Goal: Task Accomplishment & Management: Use online tool/utility

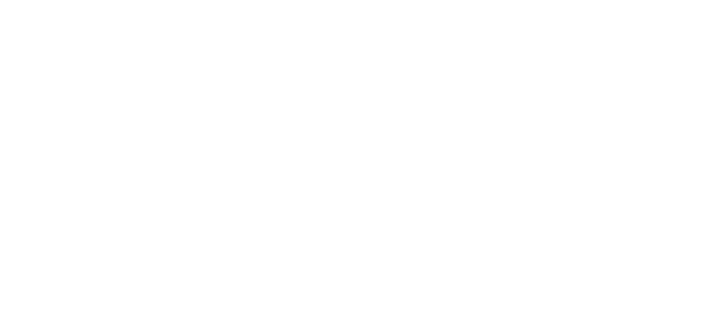
click at [341, 0] on html at bounding box center [353, 0] width 706 height 0
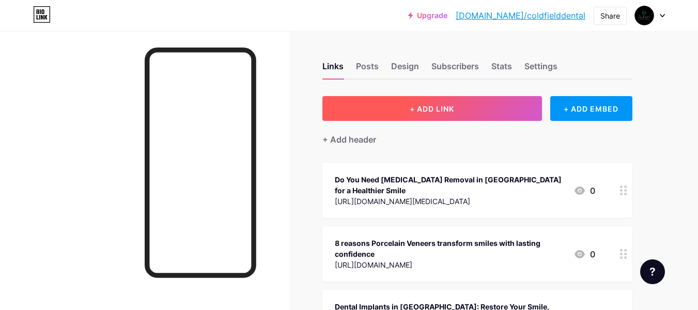
click at [457, 103] on button "+ ADD LINK" at bounding box center [432, 108] width 220 height 25
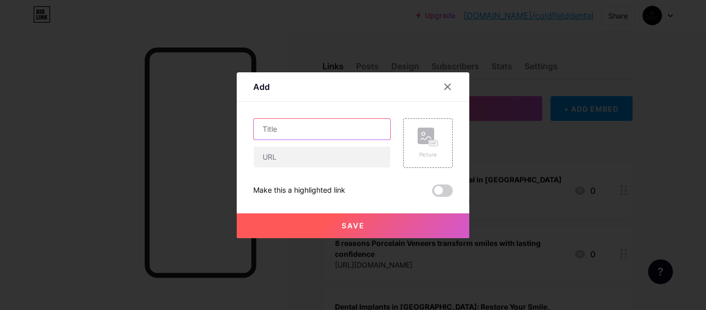
click at [334, 134] on input "text" at bounding box center [322, 129] width 136 height 21
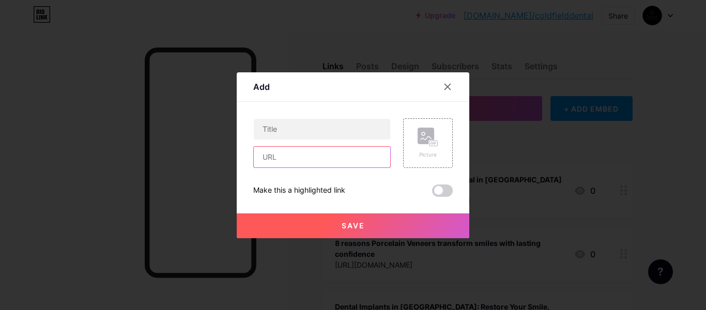
click at [326, 155] on input "text" at bounding box center [322, 157] width 136 height 21
paste input "[URL][DOMAIN_NAME][PERSON_NAME]"
type input "https://www.sharepresentation.com/suttoncoldfielddental/ceramic-braces-sutton-c…"
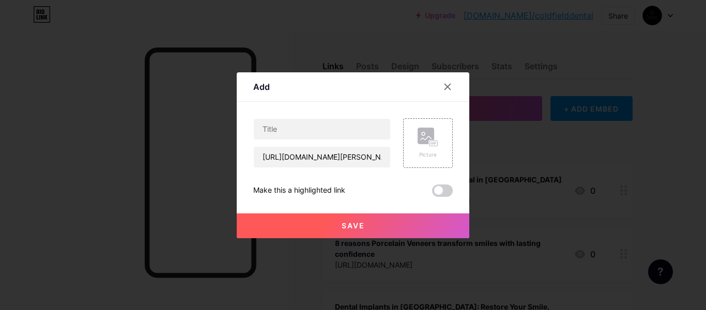
click at [347, 180] on div "https://www.sharepresentation.com/suttoncoldfielddental/ceramic-braces-sutton-c…" at bounding box center [352, 157] width 199 height 79
click at [283, 122] on input "text" at bounding box center [322, 129] width 136 height 21
paste input "Ceramic Braces in Sutton Coldfield A Modern Approach to Straighter Smiles"
type input "Ceramic Braces in Sutton Coldfield A Modern Approach to Straighter Smiles"
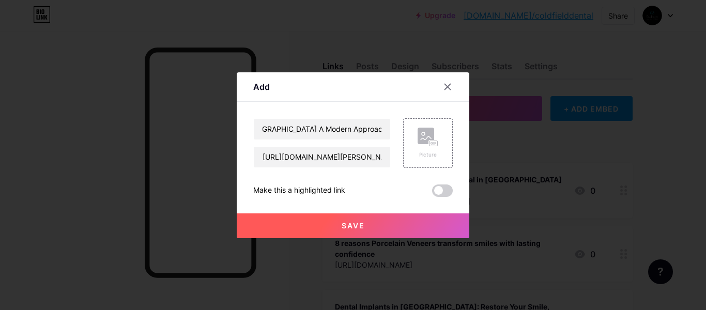
click at [356, 226] on span "Save" at bounding box center [353, 225] width 23 height 9
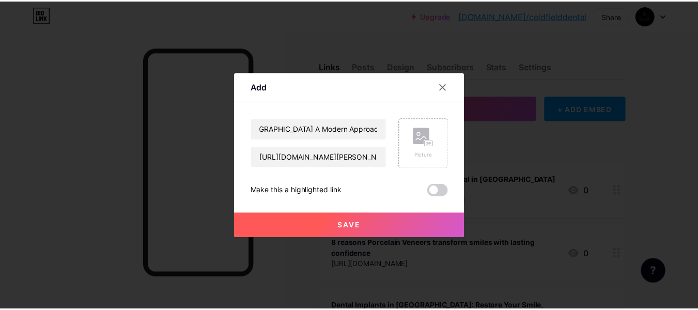
scroll to position [0, 0]
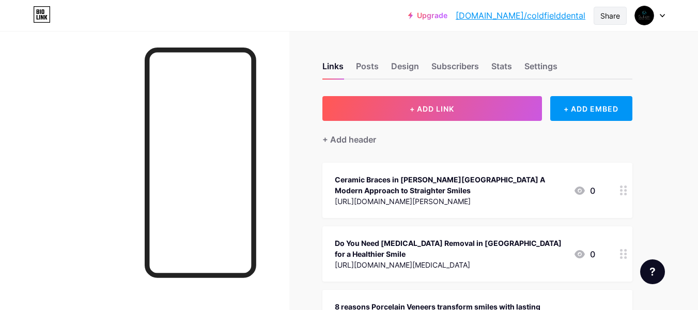
click at [601, 14] on div "Share" at bounding box center [611, 15] width 20 height 11
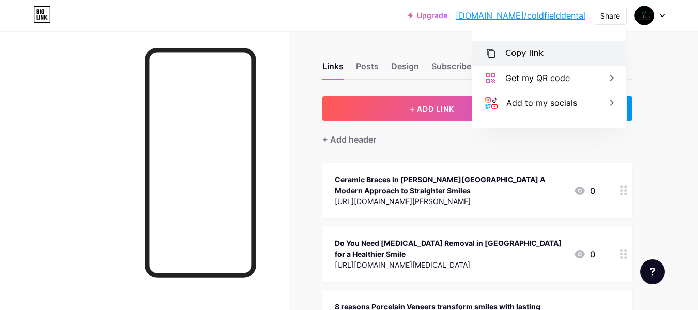
click at [586, 44] on div "Copy link" at bounding box center [549, 53] width 154 height 25
